Goal: Complete application form

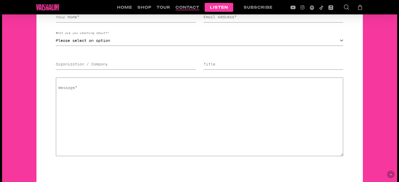
scroll to position [138, 0]
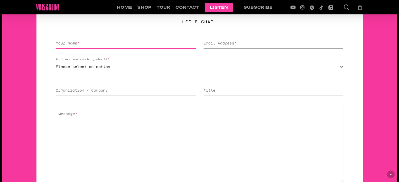
click at [96, 45] on input "Your Name *" at bounding box center [125, 43] width 139 height 11
type input "[PERSON_NAME]"
type input "[PERSON_NAME][EMAIL_ADDRESS][DOMAIN_NAME]"
type input "[PERSON_NAME]"
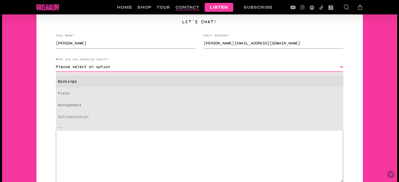
drag, startPoint x: 111, startPoint y: 68, endPoint x: 116, endPoint y: 76, distance: 9.4
click at [111, 68] on span "Please select an option" at bounding box center [198, 67] width 284 height 10
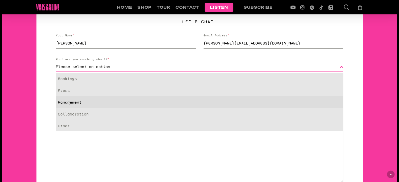
scroll to position [6, 0]
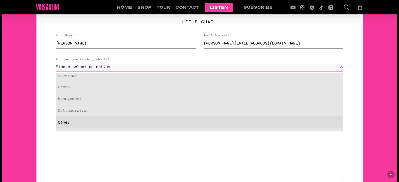
select select "other"
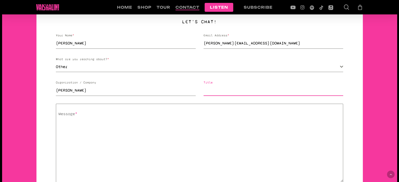
drag, startPoint x: 220, startPoint y: 88, endPoint x: 223, endPoint y: 91, distance: 4.8
click at [220, 88] on input "Title" at bounding box center [272, 90] width 139 height 11
type input "Free SEO Audit"
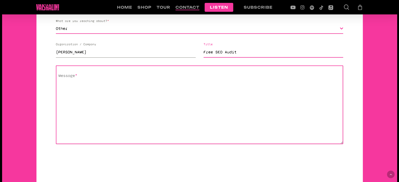
scroll to position [216, 0]
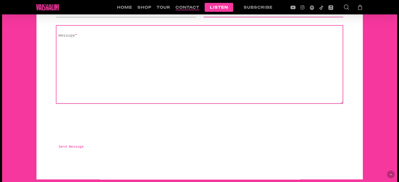
click at [138, 69] on textarea "Message *" at bounding box center [199, 64] width 287 height 79
paste textarea "Hi, I represent an SEO company that specializes in getting you AI citations and…"
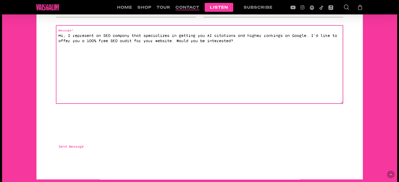
type textarea "Hi, I represent an SEO company that specializes in getting you AI citations and…"
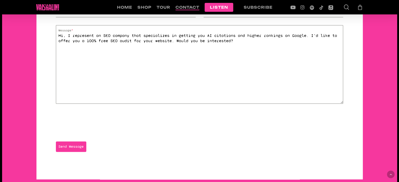
click at [75, 145] on span "Send Message" at bounding box center [70, 146] width 25 height 5
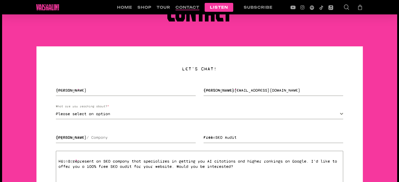
scroll to position [88, 0]
